Goal: Find specific page/section: Find specific page/section

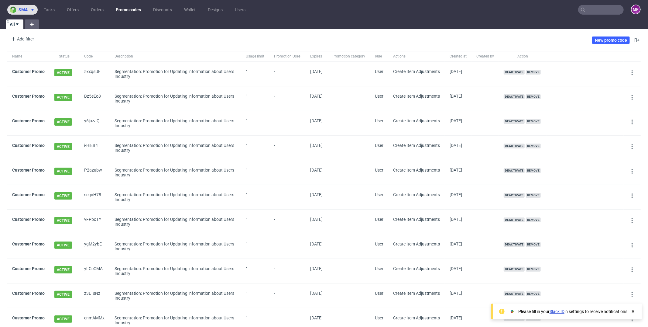
click at [22, 12] on button "sma" at bounding box center [22, 10] width 30 height 10
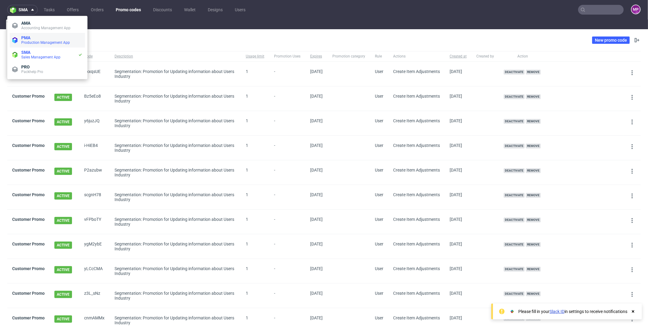
click at [33, 40] on span "Production Management App" at bounding box center [51, 42] width 61 height 5
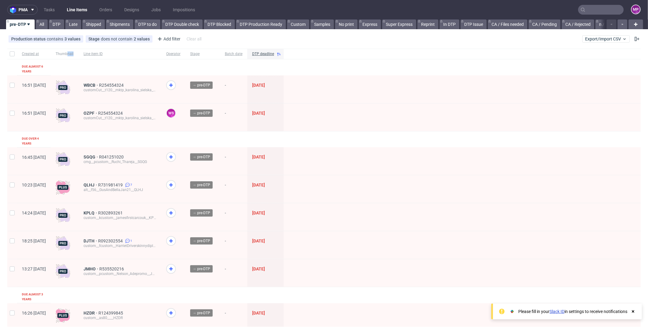
drag, startPoint x: 85, startPoint y: 53, endPoint x: 92, endPoint y: 53, distance: 7.0
click at [79, 53] on div "Thumbnail" at bounding box center [65, 54] width 28 height 10
drag, startPoint x: 72, startPoint y: 52, endPoint x: 93, endPoint y: 53, distance: 21.6
click at [79, 53] on div "Thumbnail" at bounding box center [65, 54] width 28 height 10
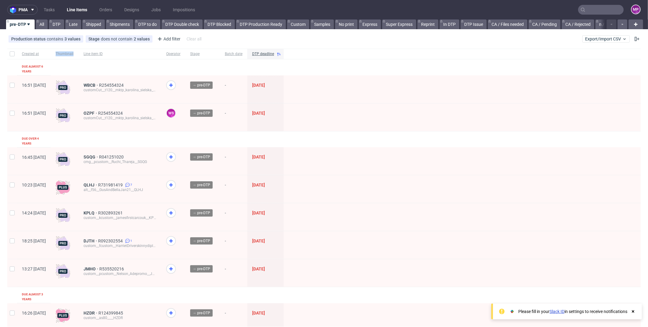
click at [79, 53] on div "Thumbnail" at bounding box center [65, 54] width 28 height 10
drag, startPoint x: 93, startPoint y: 53, endPoint x: 75, endPoint y: 53, distance: 18.5
click at [75, 53] on div "Thumbnail" at bounding box center [65, 54] width 28 height 10
click at [74, 53] on span "Thumbnail" at bounding box center [65, 53] width 18 height 5
click at [37, 26] on link "All" at bounding box center [42, 24] width 12 height 10
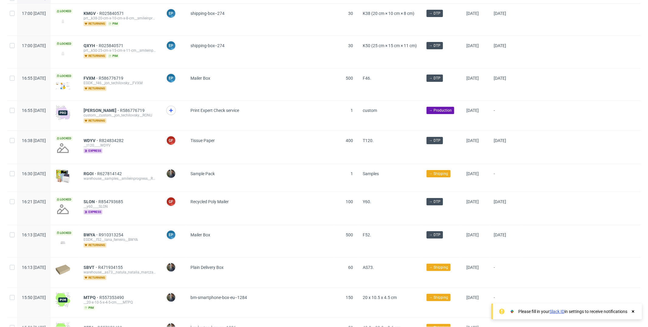
scroll to position [47, 0]
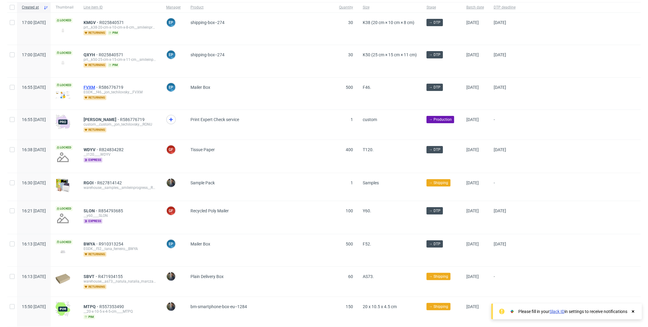
click at [99, 87] on span "FVXM" at bounding box center [91, 87] width 15 height 5
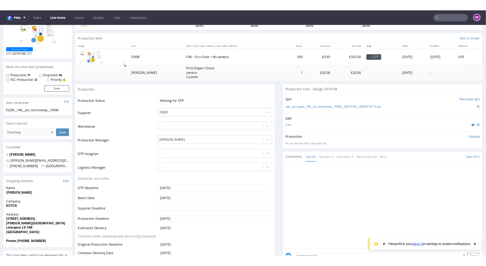
scroll to position [35, 0]
